Goal: Information Seeking & Learning: Learn about a topic

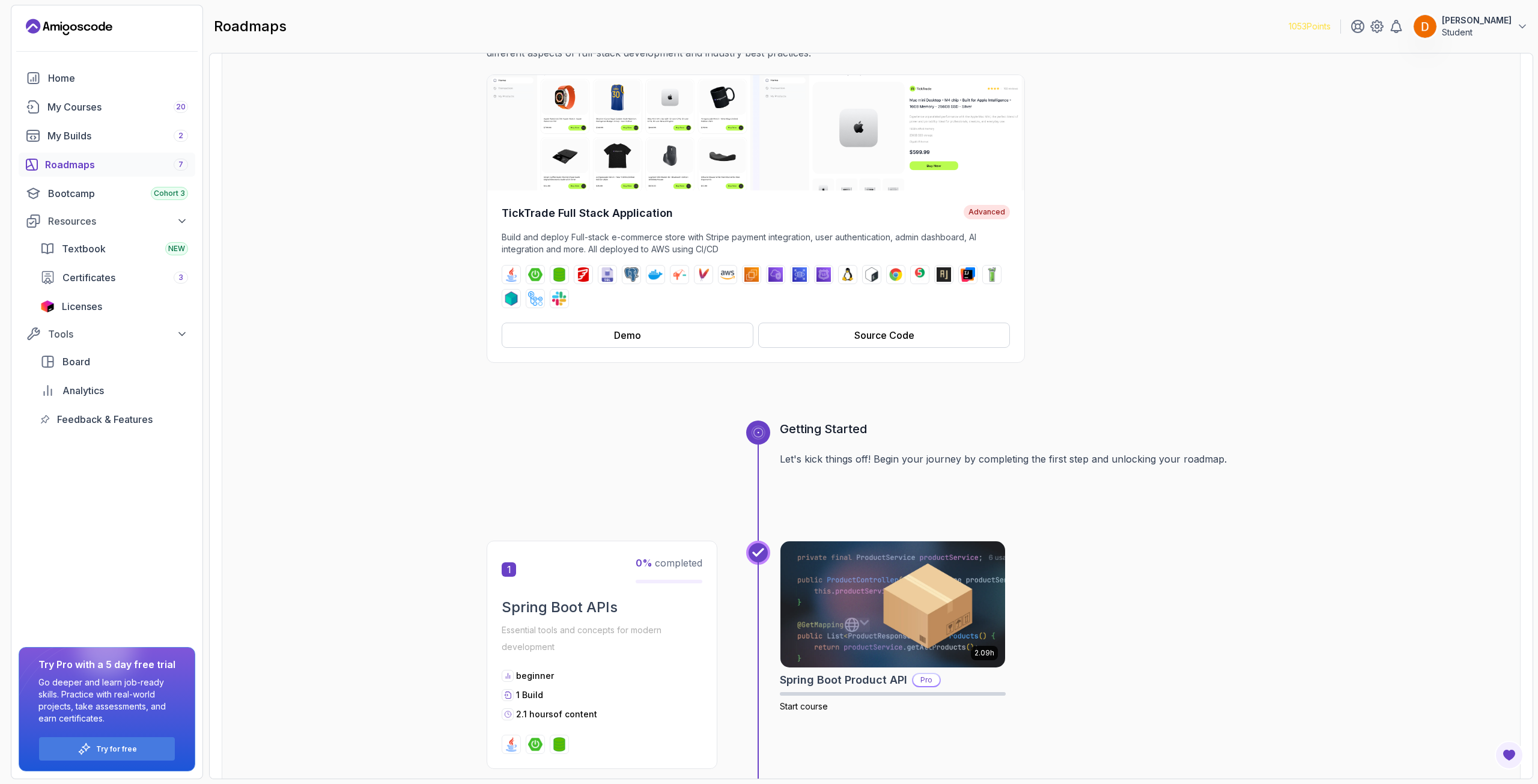
scroll to position [300, 0]
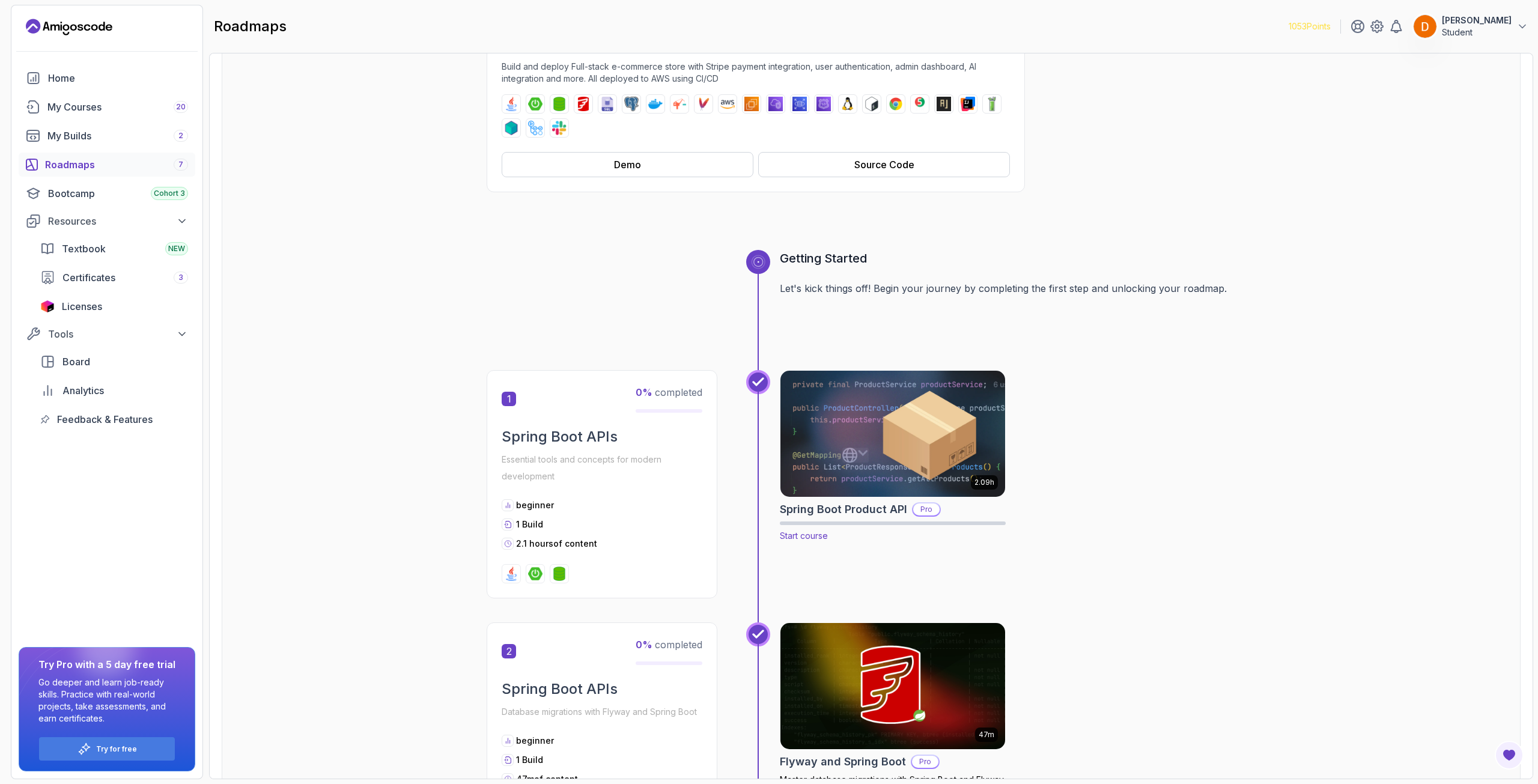
click at [911, 471] on img at bounding box center [893, 434] width 236 height 132
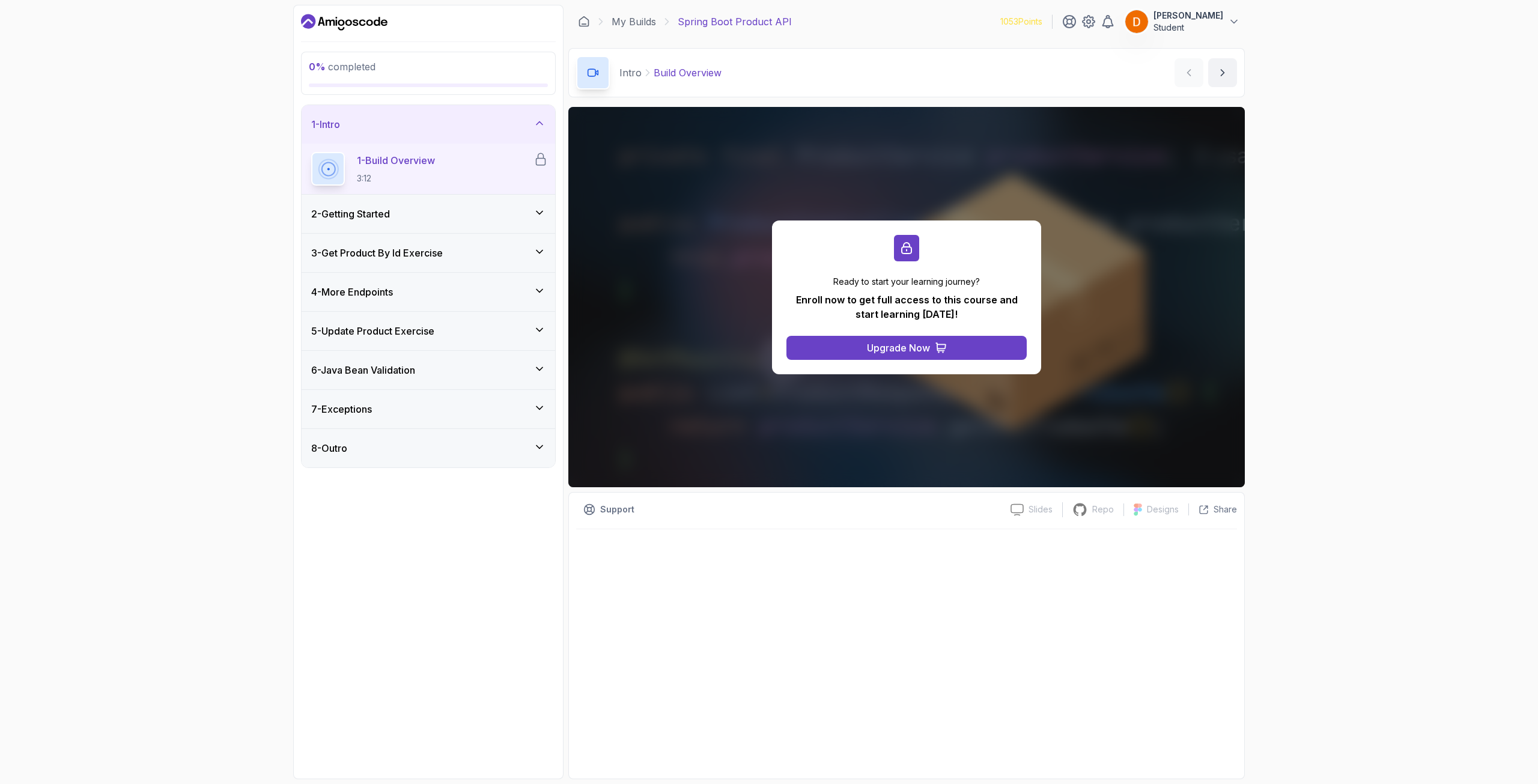
click at [458, 222] on div "2 - Getting Started" at bounding box center [429, 213] width 253 height 38
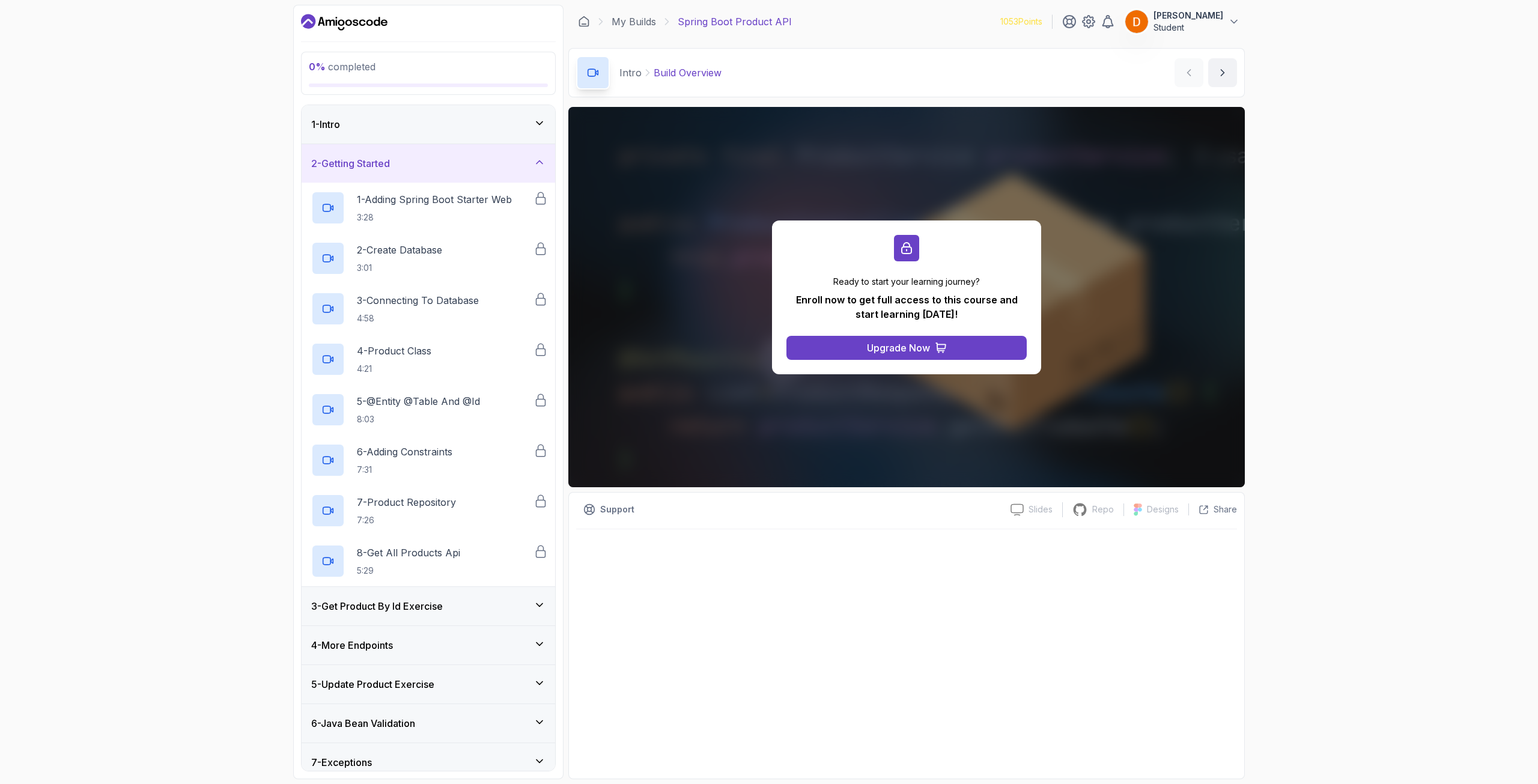
click at [453, 156] on div "2 - Getting Started" at bounding box center [429, 163] width 235 height 15
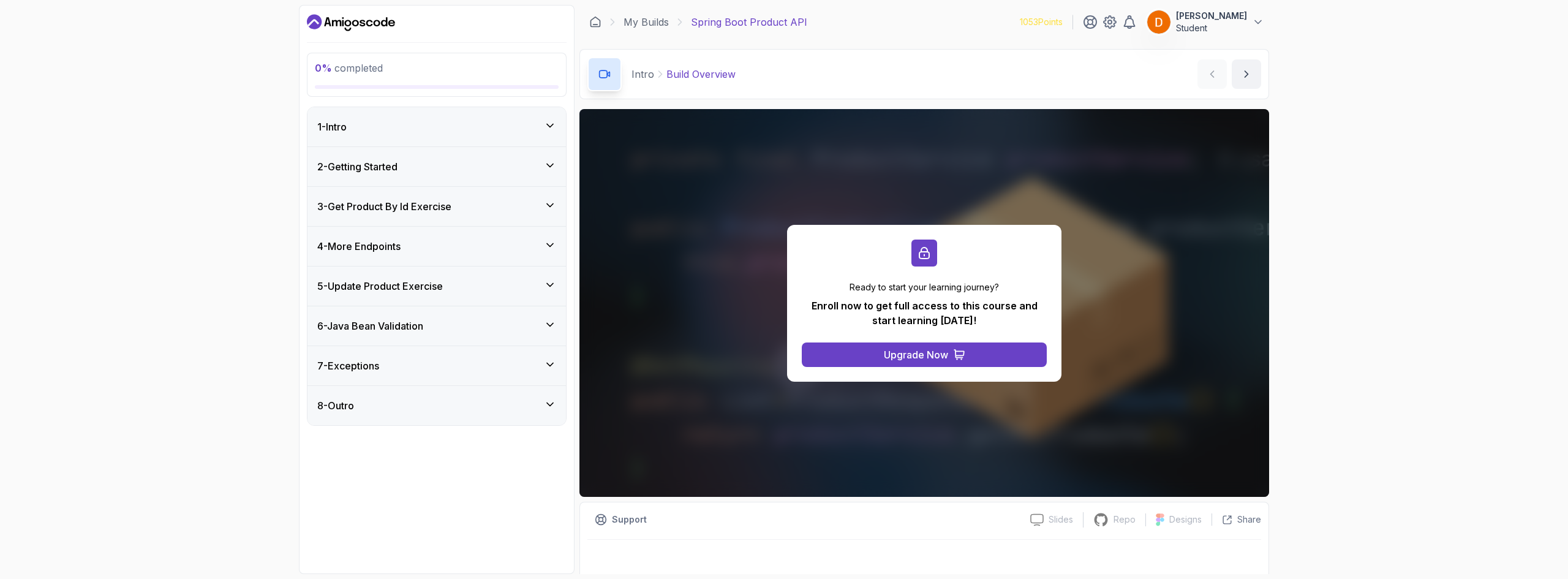
drag, startPoint x: 814, startPoint y: 271, endPoint x: 824, endPoint y: 266, distance: 11.2
click at [824, 269] on div "Ready to start your learning journey? Enroll now to get full access to this cou…" at bounding box center [925, 303] width 274 height 157
click at [818, 257] on div "Ready to start your learning journey? Enroll now to get full access to this cou…" at bounding box center [925, 303] width 274 height 157
